Goal: Browse casually

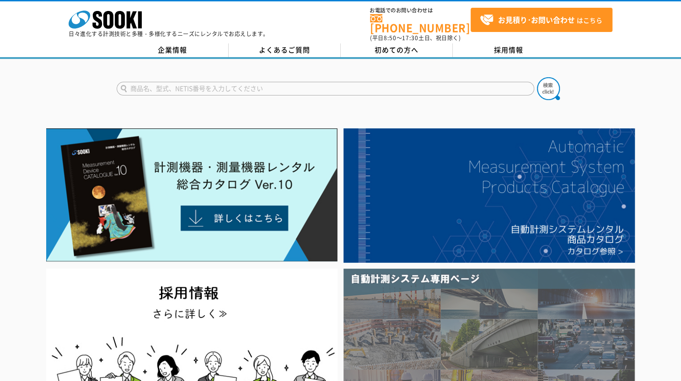
click at [413, 288] on img at bounding box center [488, 344] width 291 height 151
click at [501, 315] on img at bounding box center [488, 344] width 291 height 151
click at [511, 300] on img at bounding box center [488, 344] width 291 height 151
click at [451, 305] on img at bounding box center [488, 344] width 291 height 151
